Goal: Communication & Community: Participate in discussion

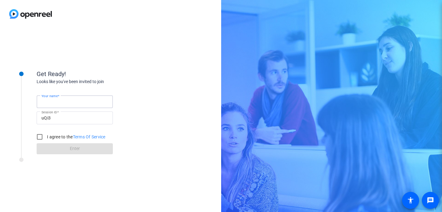
click at [80, 101] on input "Your name" at bounding box center [74, 101] width 66 height 7
type input "[PERSON_NAME]"
click at [39, 134] on input "I agree to the Terms Of Service" at bounding box center [40, 137] width 12 height 12
checkbox input "true"
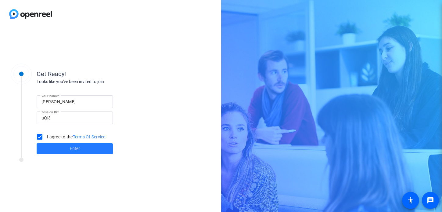
click at [77, 148] on span "Enter" at bounding box center [75, 148] width 10 height 6
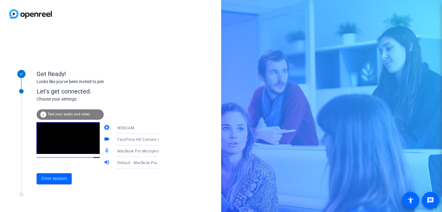
click at [131, 129] on div "WEBCAM" at bounding box center [139, 128] width 45 height 8
click at [152, 94] on div at bounding box center [221, 106] width 442 height 212
click at [143, 150] on span "MacBook Pro Microphone (Built-in)" at bounding box center [148, 150] width 62 height 5
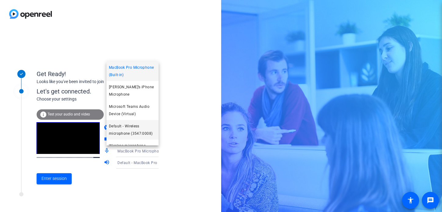
scroll to position [6, 0]
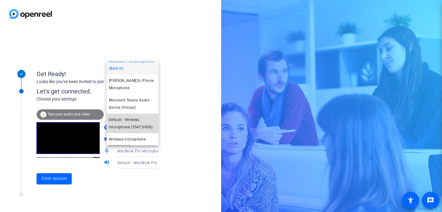
click at [141, 119] on span "Default - Wireless microphone (3547:0008)" at bounding box center [132, 123] width 47 height 15
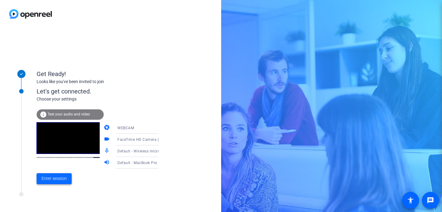
click at [59, 181] on span "Enter session" at bounding box center [53, 178] width 25 height 6
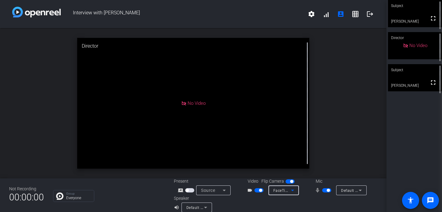
click at [291, 190] on icon at bounding box center [292, 190] width 3 height 2
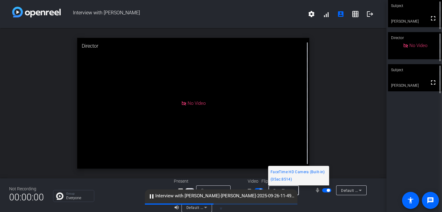
click at [342, 139] on div at bounding box center [221, 106] width 442 height 212
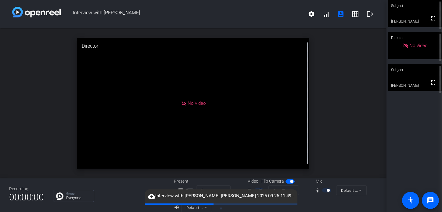
click at [408, 22] on video at bounding box center [415, 13] width 54 height 27
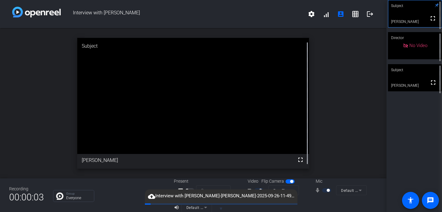
click at [101, 160] on div "fullscreen" at bounding box center [193, 103] width 232 height 131
click at [413, 23] on video at bounding box center [414, 13] width 53 height 27
click at [437, 5] on icon at bounding box center [437, 5] width 4 height 4
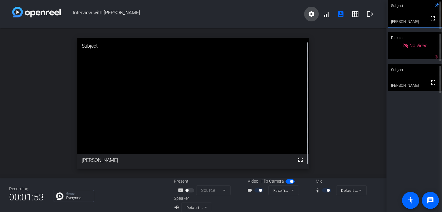
click at [311, 15] on mat-icon "settings" at bounding box center [311, 13] width 7 height 7
click at [311, 15] on div at bounding box center [221, 106] width 442 height 212
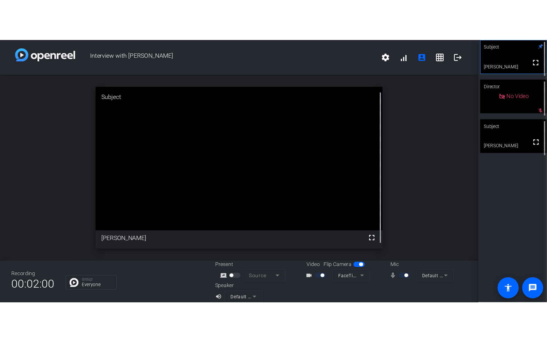
scroll to position [7, 0]
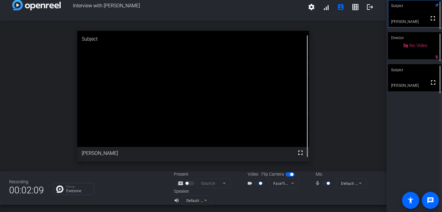
click at [293, 185] on mat-form-field "FaceTime HD Camera (Built-in) (05ac:8514)" at bounding box center [283, 183] width 31 height 10
click at [292, 184] on mat-form-field "FaceTime HD Camera (Built-in) (05ac:8514)" at bounding box center [283, 183] width 31 height 10
click at [250, 184] on mat-icon "videocam_outline" at bounding box center [250, 182] width 7 height 7
click at [249, 184] on mat-icon "videocam_outline" at bounding box center [250, 182] width 7 height 7
click at [280, 184] on mat-form-field "FaceTime HD Camera (Built-in) (05ac:8514)" at bounding box center [283, 183] width 31 height 10
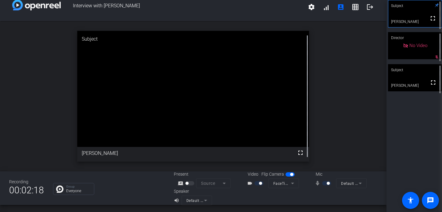
click at [224, 184] on mat-form-field "Source" at bounding box center [213, 183] width 34 height 10
click at [245, 128] on div "fullscreen" at bounding box center [193, 96] width 232 height 131
click at [301, 152] on mat-icon "fullscreen" at bounding box center [300, 152] width 7 height 7
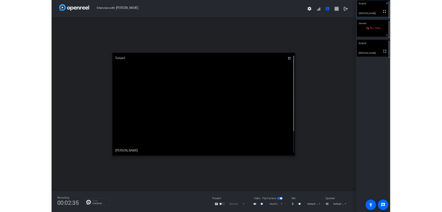
scroll to position [0, 0]
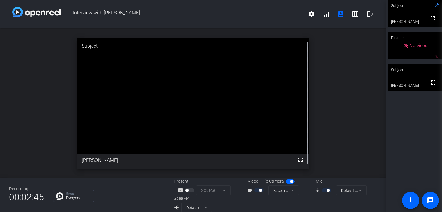
drag, startPoint x: 308, startPoint y: 163, endPoint x: 308, endPoint y: 117, distance: 46.7
click at [308, 117] on div at bounding box center [307, 103] width 4 height 131
click at [405, 81] on video at bounding box center [415, 77] width 54 height 27
click at [412, 12] on video at bounding box center [415, 13] width 54 height 27
click at [299, 159] on mat-icon "fullscreen" at bounding box center [300, 159] width 7 height 7
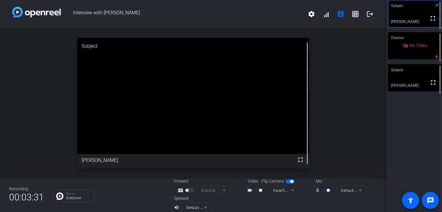
click at [288, 181] on span "button" at bounding box center [290, 181] width 9 height 4
click at [292, 181] on span "button" at bounding box center [290, 181] width 9 height 4
click at [288, 180] on span "button" at bounding box center [290, 181] width 9 height 4
click at [293, 182] on span "button" at bounding box center [290, 181] width 9 height 4
click at [224, 191] on mat-form-field "Source" at bounding box center [213, 190] width 34 height 10
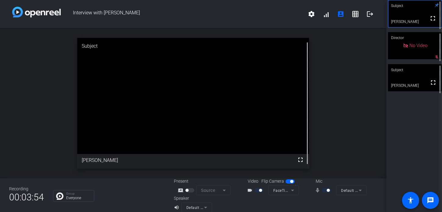
click at [181, 191] on mat-icon "screen_share_outline" at bounding box center [181, 189] width 7 height 7
click at [251, 191] on mat-icon "videocam_outline" at bounding box center [250, 189] width 7 height 7
click at [262, 190] on div at bounding box center [259, 190] width 10 height 4
click at [341, 15] on mat-icon "account_box" at bounding box center [340, 13] width 7 height 7
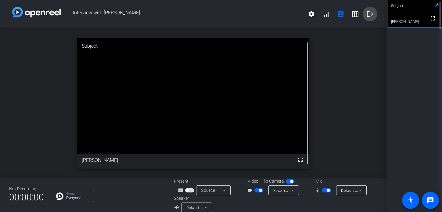
click at [369, 13] on mat-icon "logout" at bounding box center [369, 13] width 7 height 7
